Goal: Navigation & Orientation: Find specific page/section

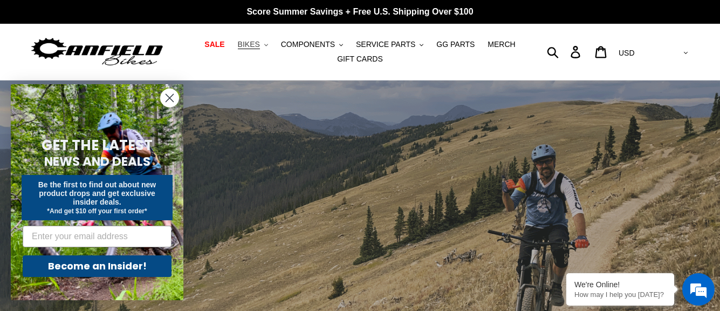
click at [260, 45] on span "BIKES" at bounding box center [249, 44] width 22 height 9
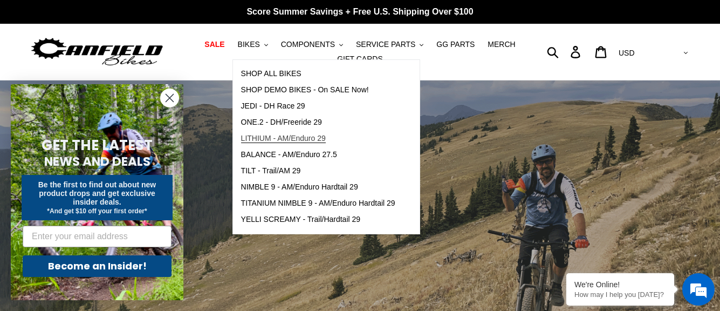
click at [278, 135] on span "LITHIUM - AM/Enduro 29" at bounding box center [283, 138] width 85 height 9
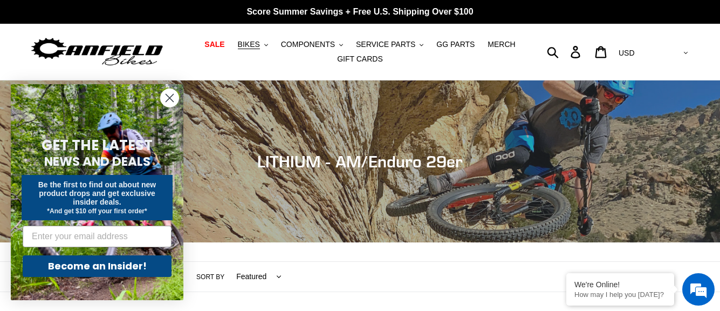
click at [165, 96] on circle "Close dialog" at bounding box center [170, 98] width 18 height 18
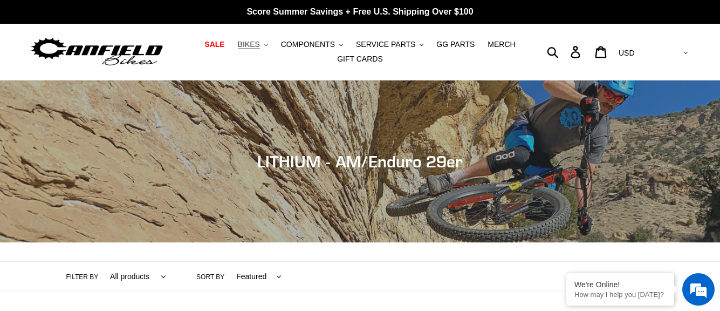
click at [260, 44] on span "BIKES" at bounding box center [249, 44] width 22 height 9
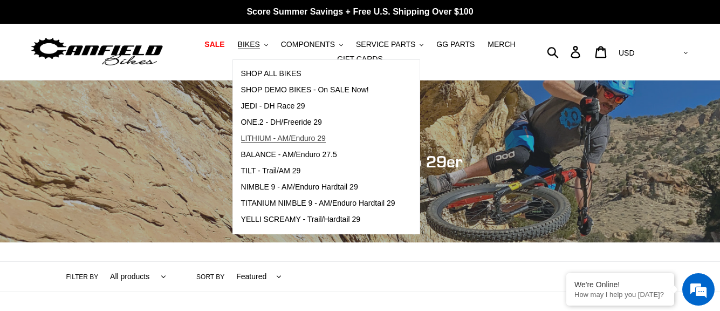
click at [275, 136] on span "LITHIUM - AM/Enduro 29" at bounding box center [283, 138] width 85 height 9
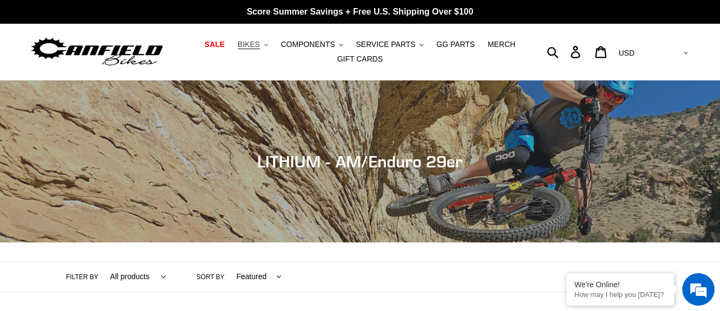
click at [260, 45] on span "BIKES" at bounding box center [249, 44] width 22 height 9
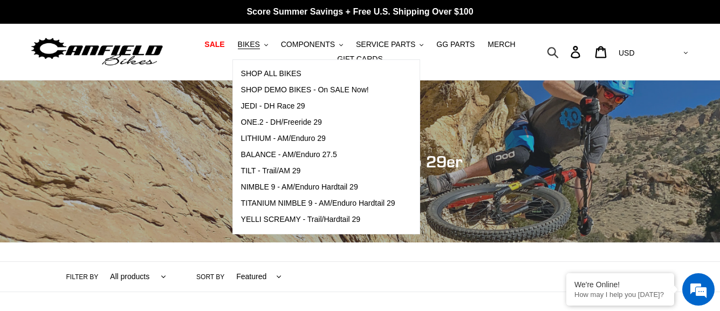
click at [558, 51] on icon "button" at bounding box center [552, 52] width 11 height 11
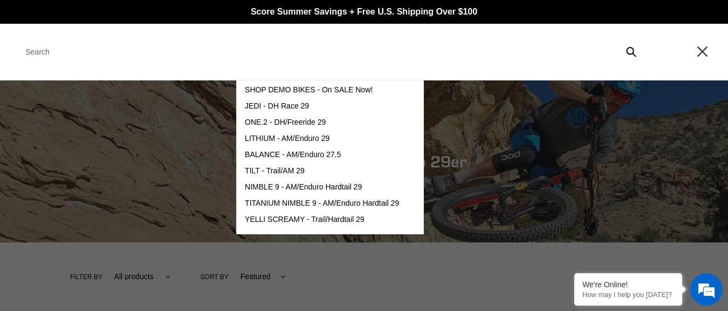
click at [703, 50] on icon "Search" at bounding box center [702, 51] width 10 height 10
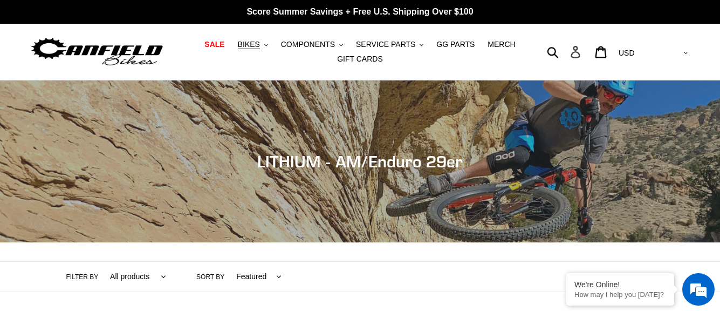
click at [581, 52] on icon at bounding box center [576, 52] width 12 height 12
